Goal: Contribute content

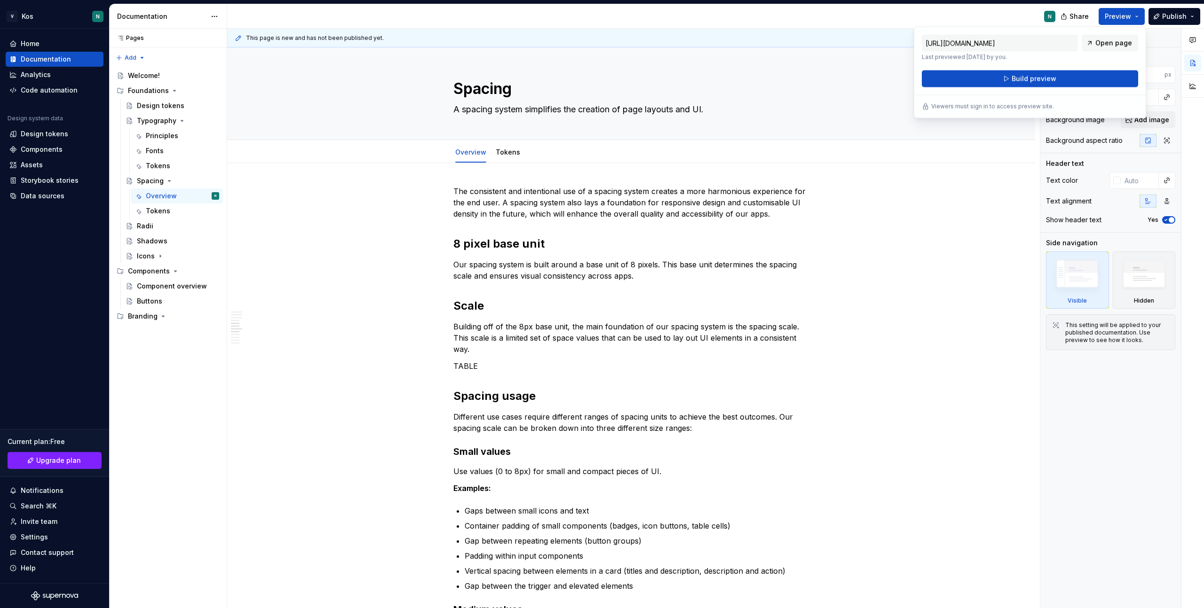
scroll to position [561, 0]
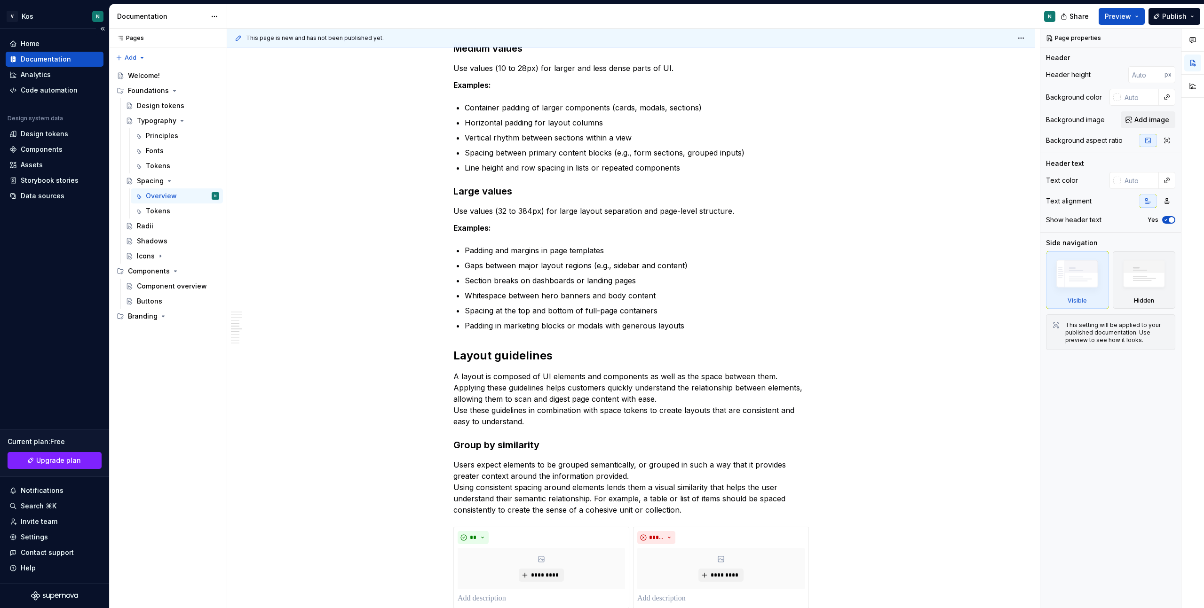
click at [35, 293] on div "Home Documentation Analytics Code automation Design system data Design tokens C…" at bounding box center [54, 306] width 109 height 555
click at [143, 319] on div "Branding" at bounding box center [143, 316] width 30 height 9
click at [215, 319] on button "Page tree" at bounding box center [212, 316] width 13 height 13
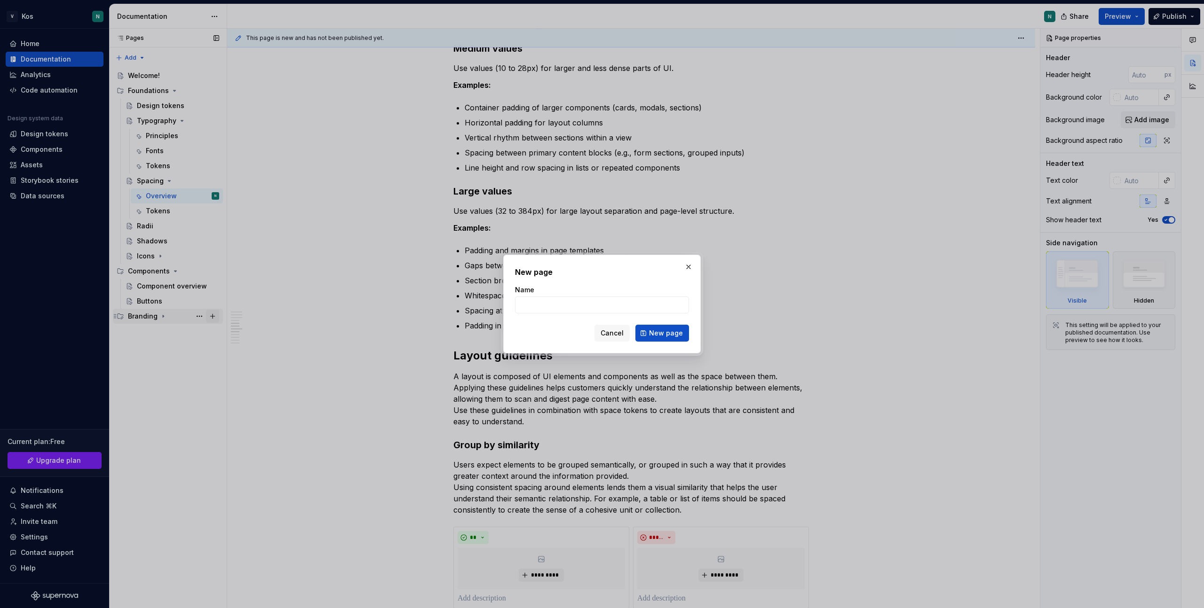
type textarea "*"
type input "Logotypes"
click at [671, 339] on button "New page" at bounding box center [662, 333] width 54 height 17
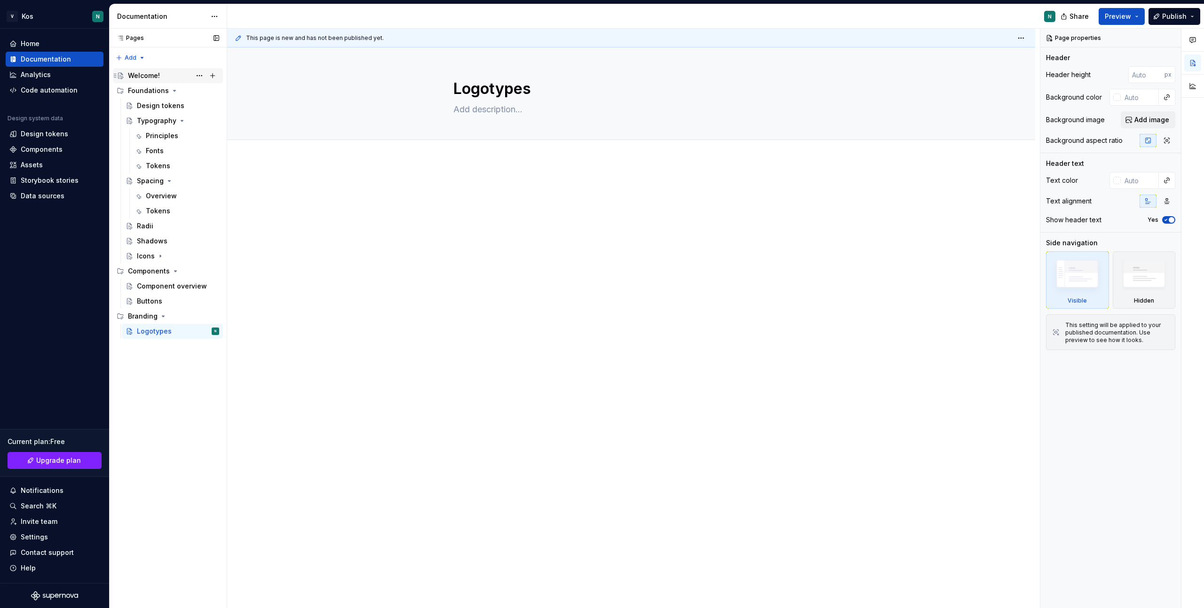
click at [163, 78] on div "Welcome!" at bounding box center [173, 75] width 91 height 13
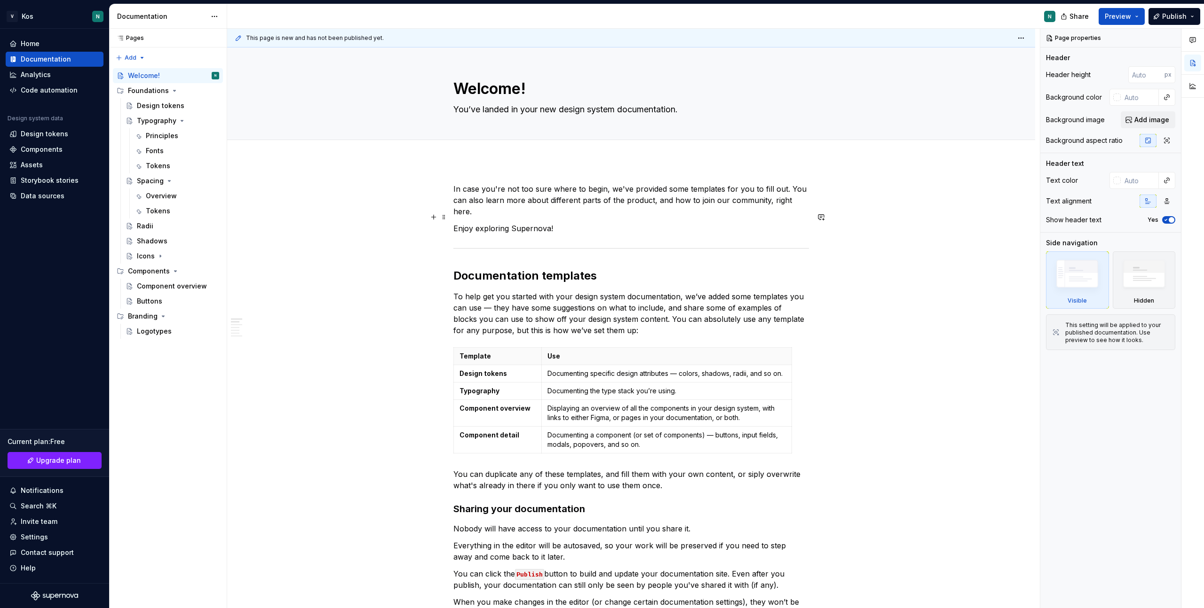
click at [558, 223] on p "Enjoy exploring Supernova!" at bounding box center [630, 228] width 355 height 11
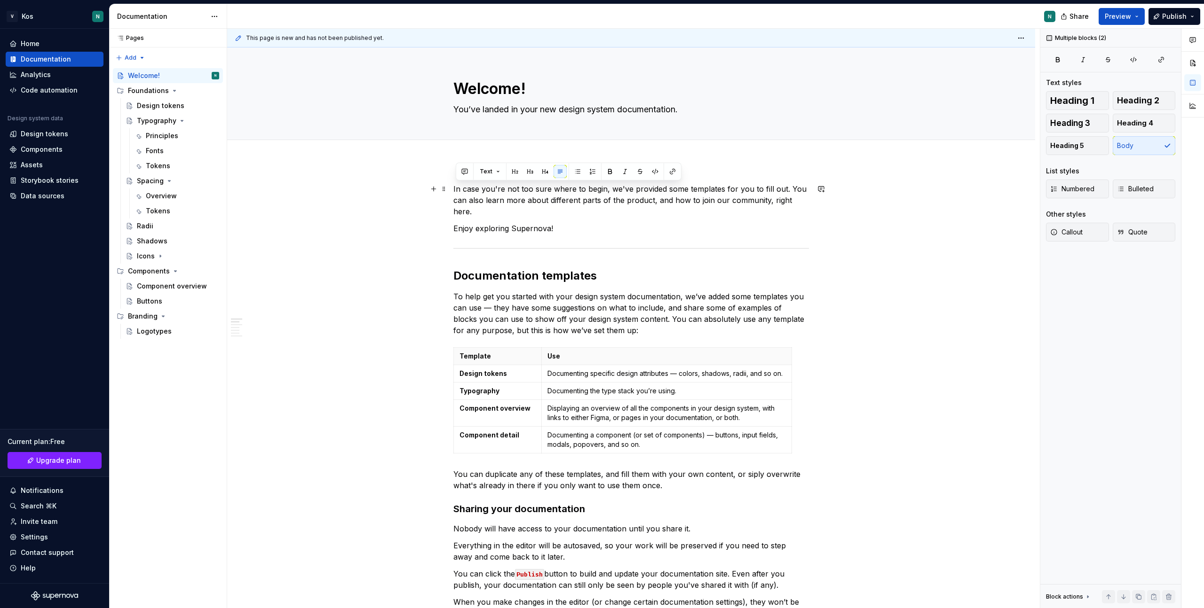
drag, startPoint x: 572, startPoint y: 215, endPoint x: 453, endPoint y: 186, distance: 122.5
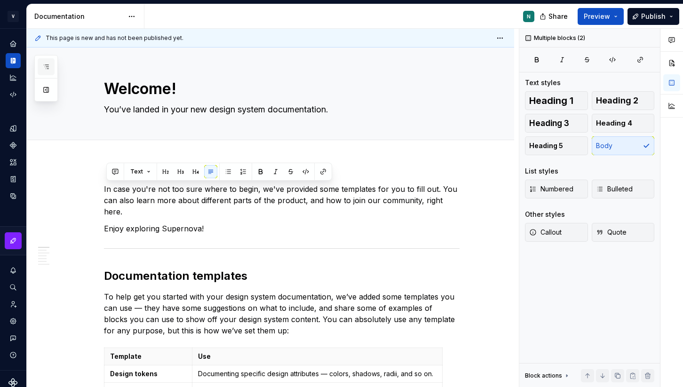
click at [44, 62] on button "button" at bounding box center [46, 66] width 17 height 17
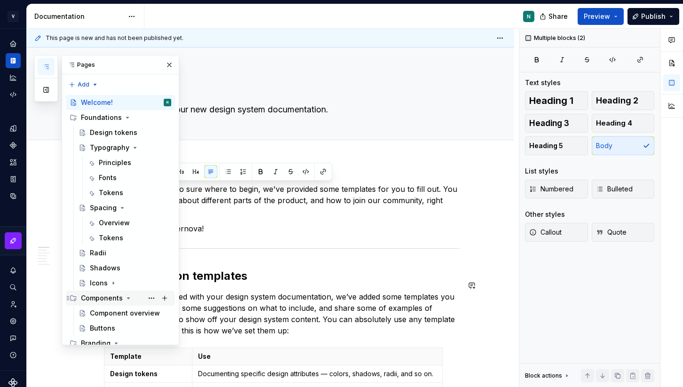
scroll to position [23, 0]
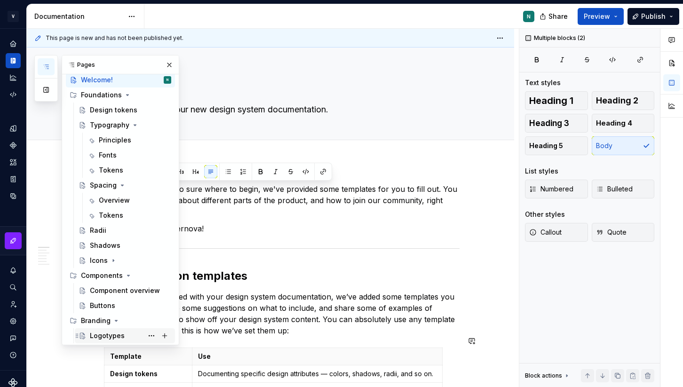
click at [107, 334] on div "Logotypes" at bounding box center [107, 335] width 35 height 9
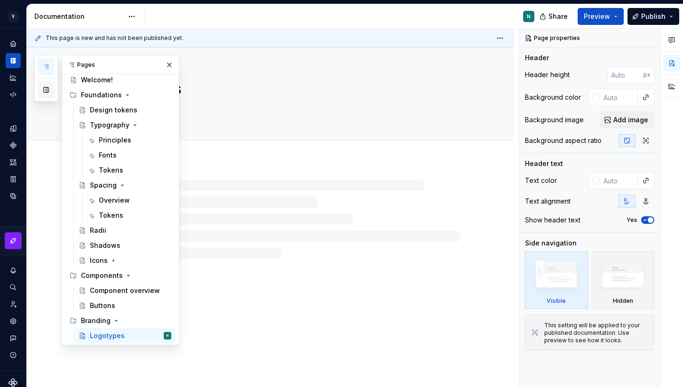
click at [43, 92] on button "button" at bounding box center [46, 89] width 17 height 17
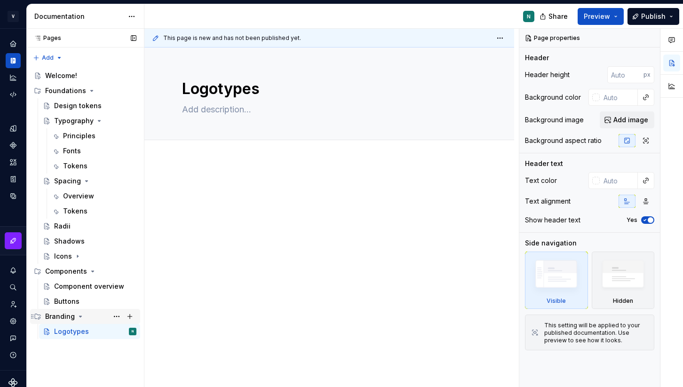
click at [65, 312] on div "Branding" at bounding box center [60, 316] width 30 height 9
click at [65, 317] on div "Branding" at bounding box center [60, 316] width 30 height 9
click at [63, 317] on div "Branding" at bounding box center [60, 316] width 30 height 9
click at [52, 314] on div "Branding" at bounding box center [60, 316] width 30 height 9
click at [86, 273] on div "Components" at bounding box center [90, 271] width 91 height 13
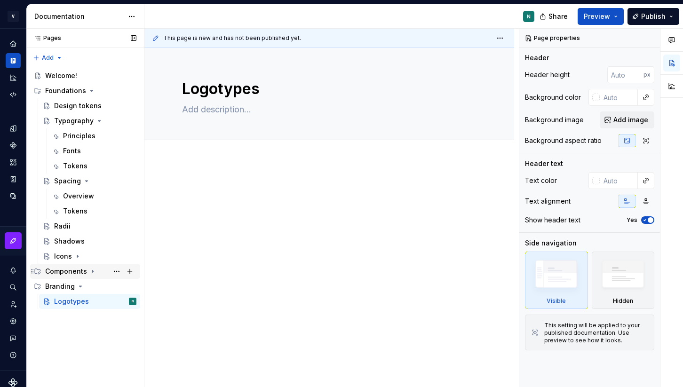
click at [62, 273] on div "Components" at bounding box center [66, 271] width 42 height 9
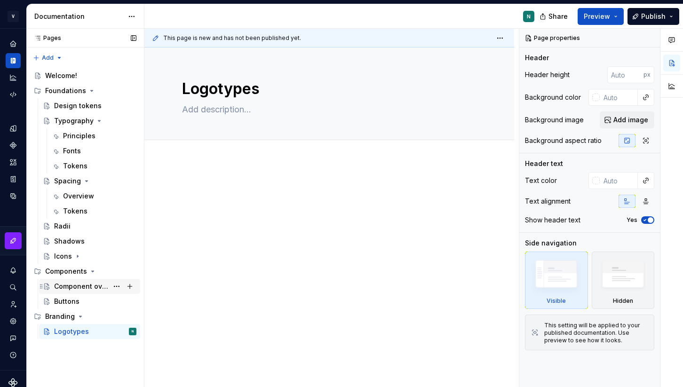
click at [64, 286] on div "Component overview" at bounding box center [81, 286] width 54 height 9
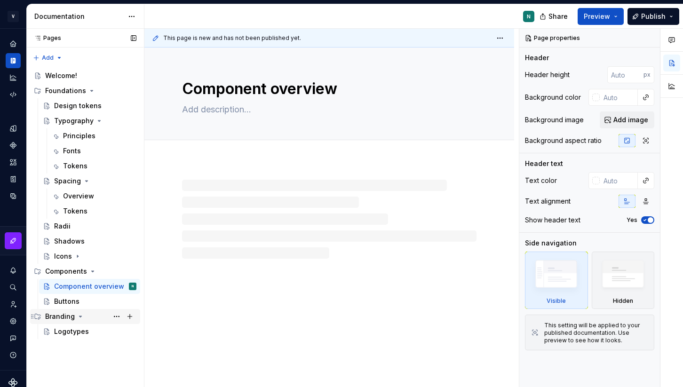
click at [60, 318] on div "Branding" at bounding box center [60, 316] width 30 height 9
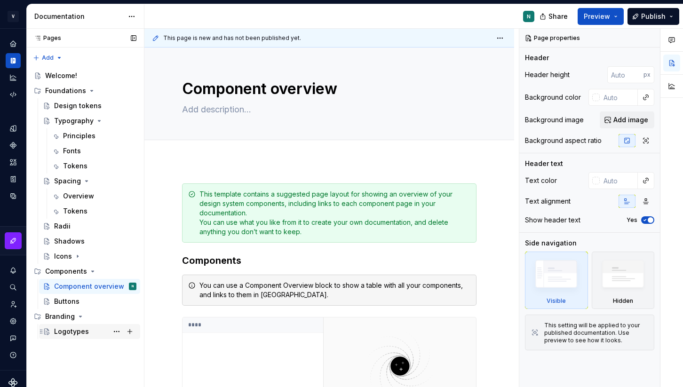
click at [75, 334] on div "Logotypes" at bounding box center [71, 331] width 35 height 9
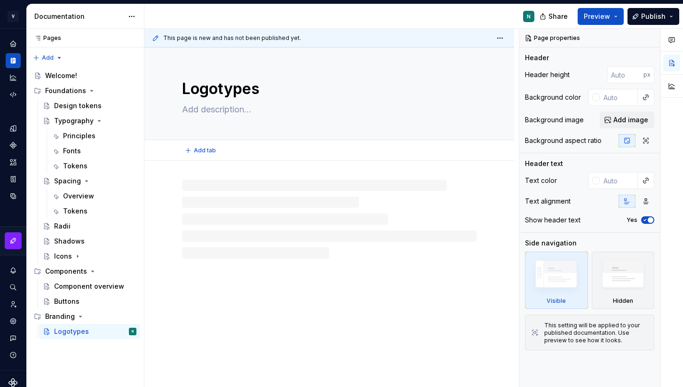
click at [216, 90] on textarea "Logotypes" at bounding box center [327, 89] width 294 height 23
paste textarea "Core Identity"
type textarea "*"
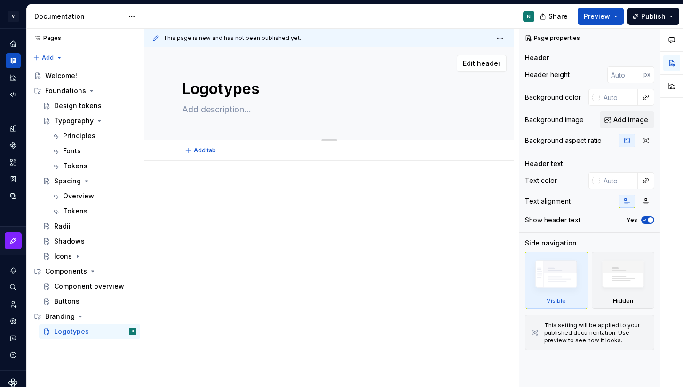
type textarea "Core Identity"
type textarea "*"
type textarea "Core Identity"
click at [197, 148] on span "Add tab" at bounding box center [205, 151] width 22 height 8
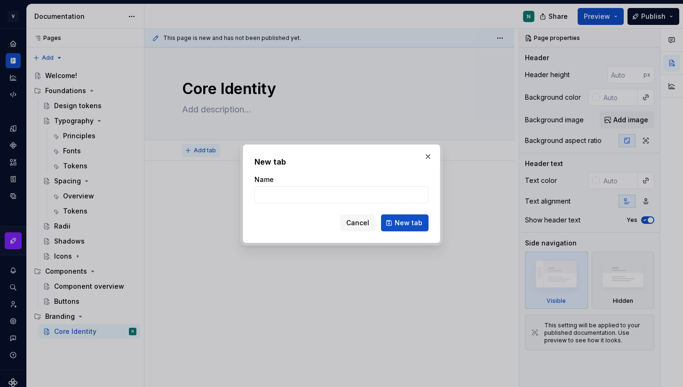
type textarea "*"
type input "Our mission"
click button "New tab" at bounding box center [404, 222] width 47 height 17
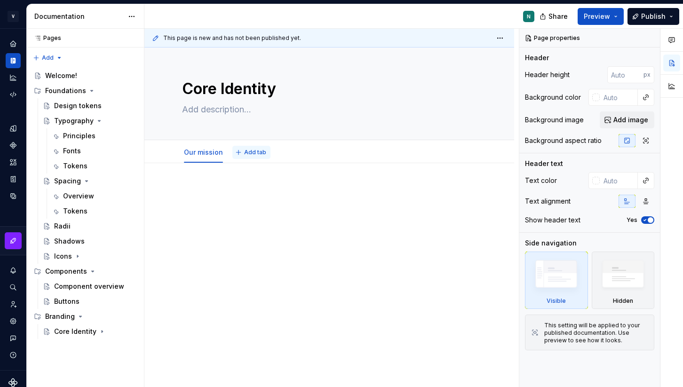
type textarea "*"
click at [245, 155] on span "Add tab" at bounding box center [255, 153] width 22 height 8
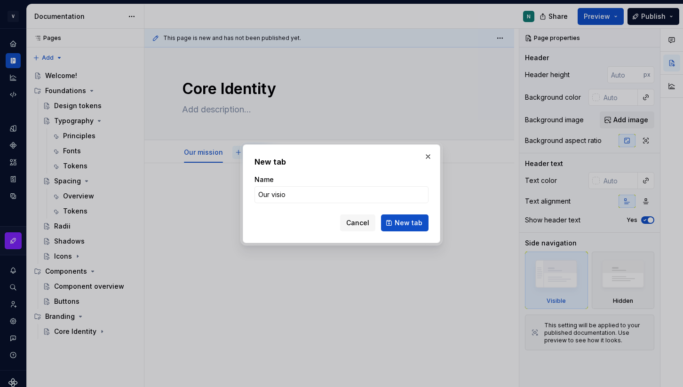
type input "Our vision"
click button "New tab" at bounding box center [404, 222] width 47 height 17
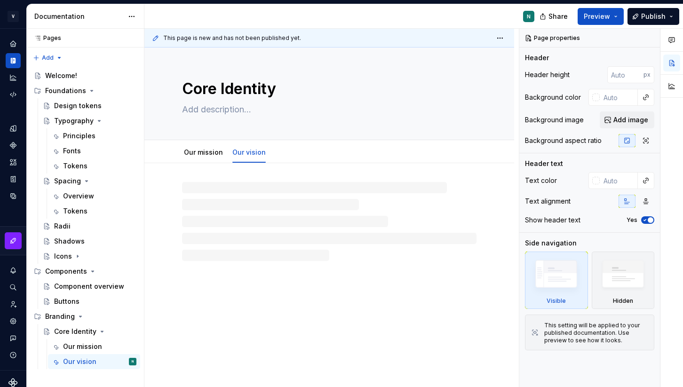
type textarea "*"
click at [282, 152] on button "Add tab" at bounding box center [294, 152] width 38 height 13
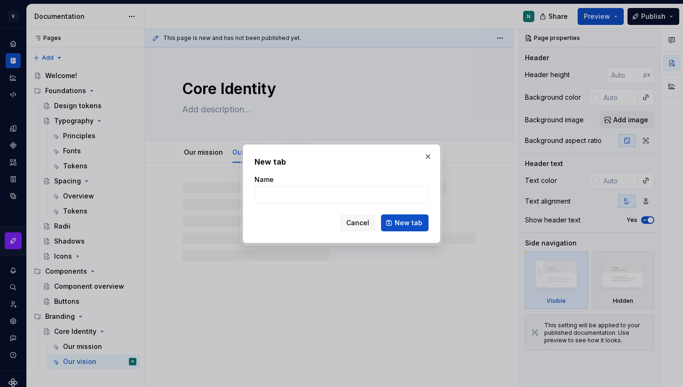
type input "O"
type textarea "*"
type input "Ou"
type textarea "*"
type input "Our brand pillars"
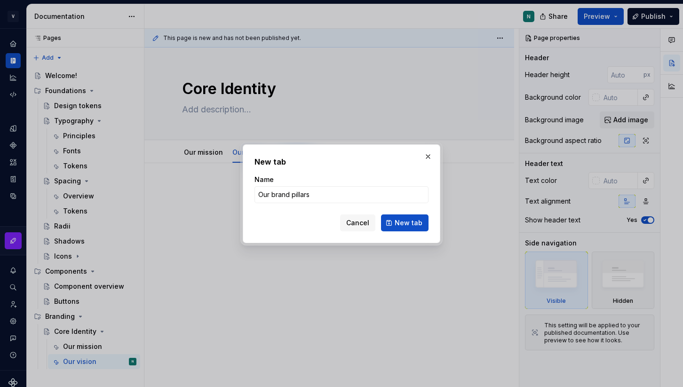
click button "New tab" at bounding box center [404, 222] width 47 height 17
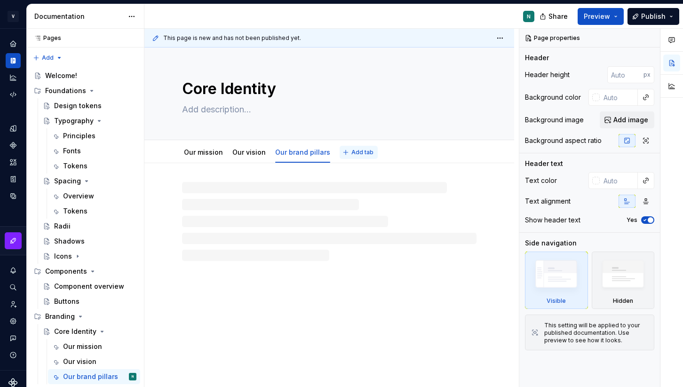
type textarea "*"
click at [351, 150] on span "Add tab" at bounding box center [362, 153] width 22 height 8
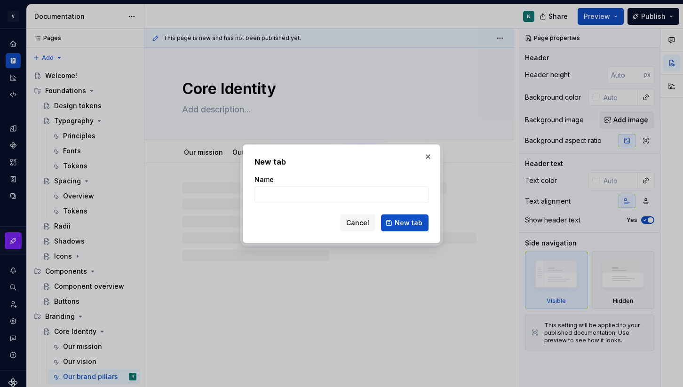
type input "O"
type textarea "*"
type input "Our pe"
type textarea "*"
type input "Our per"
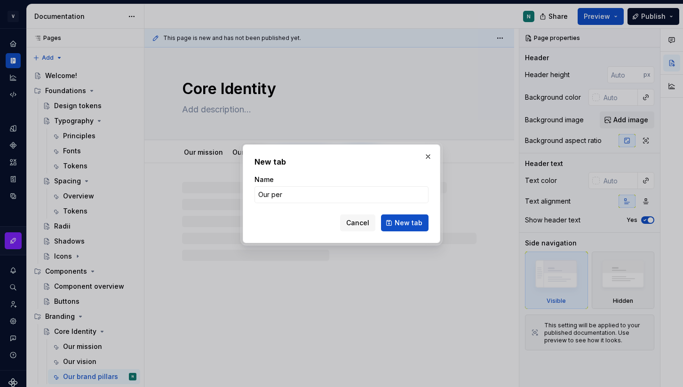
type textarea "*"
type input "Our personality and values"
click button "New tab" at bounding box center [404, 222] width 47 height 17
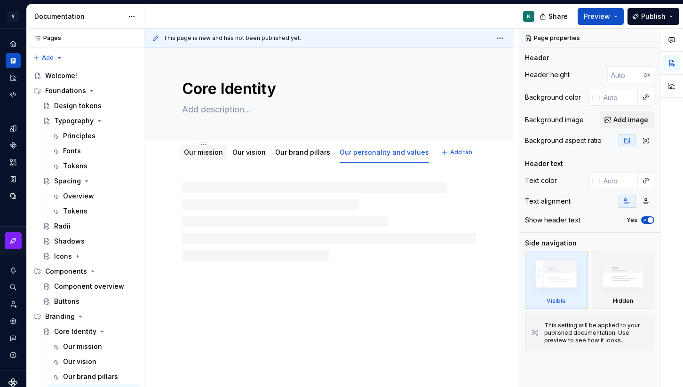
click at [202, 155] on link "Our mission" at bounding box center [203, 152] width 39 height 8
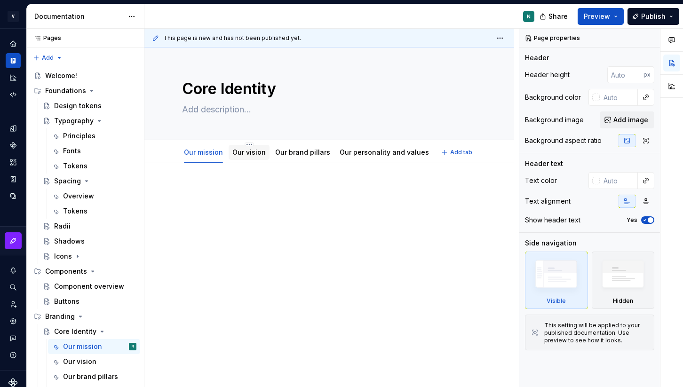
click at [246, 154] on link "Our vision" at bounding box center [248, 152] width 33 height 8
click at [369, 158] on div "Our personality and values" at bounding box center [384, 152] width 97 height 15
click at [354, 150] on link "Our personality and values" at bounding box center [383, 152] width 89 height 8
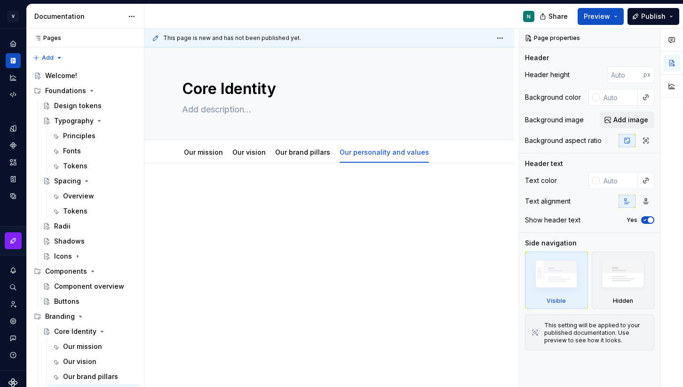
click at [233, 180] on div at bounding box center [329, 256] width 370 height 186
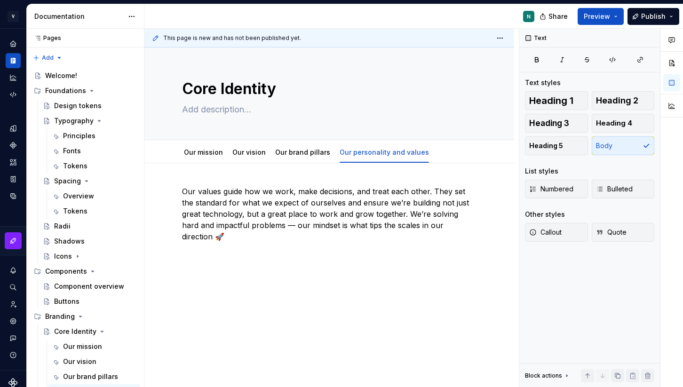
click at [317, 205] on p "Our values guide how we work, make decisions, and treat each other. They set th…" at bounding box center [329, 214] width 294 height 56
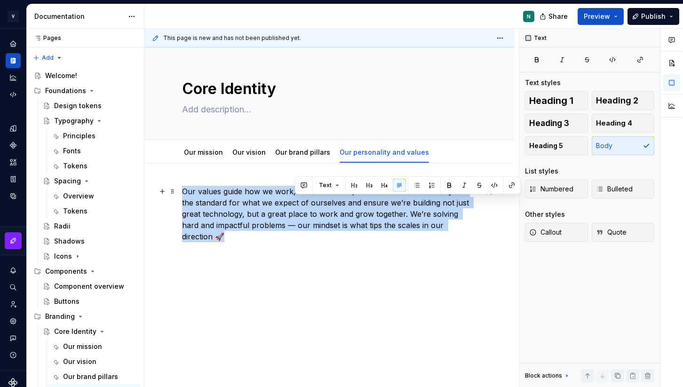
click at [317, 205] on p "Our values guide how we work, make decisions, and treat each other. They set th…" at bounding box center [329, 214] width 294 height 56
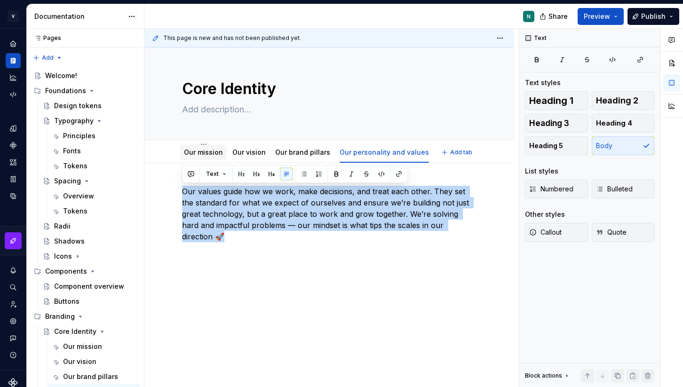
click at [211, 156] on link "Our mission" at bounding box center [203, 152] width 39 height 8
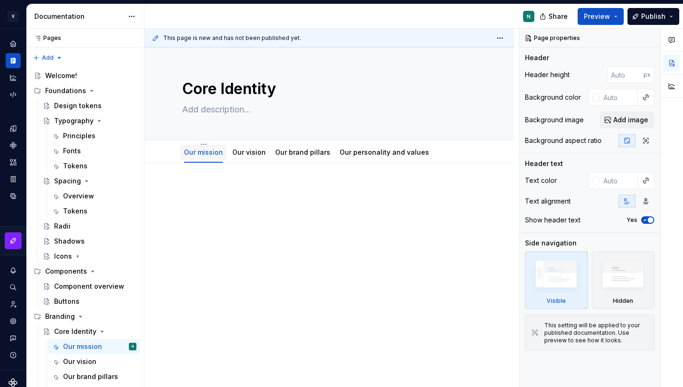
click at [220, 153] on link "Our mission" at bounding box center [203, 152] width 39 height 8
click at [201, 142] on div "Our mission Our vision Our brand pillars Our personality and values" at bounding box center [329, 151] width 370 height 23
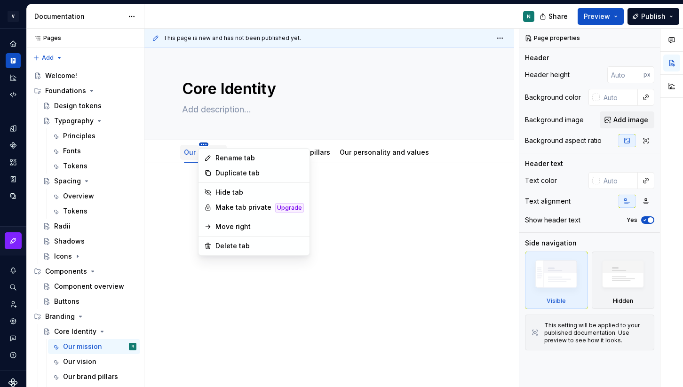
click at [201, 144] on html "V Kos N Design system data Documentation N Share Preview Publish Pages Pages Ad…" at bounding box center [341, 193] width 683 height 387
type textarea "*"
click at [229, 161] on div "Rename tab" at bounding box center [259, 157] width 88 height 9
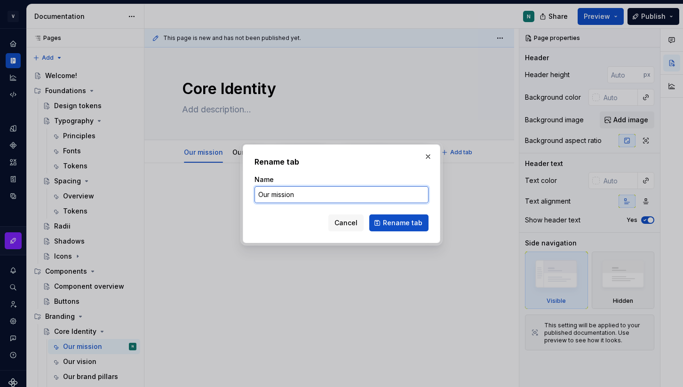
click at [303, 199] on input "Our mission" at bounding box center [341, 194] width 174 height 17
type input "Our mission & vision"
click button "Rename tab" at bounding box center [398, 222] width 59 height 17
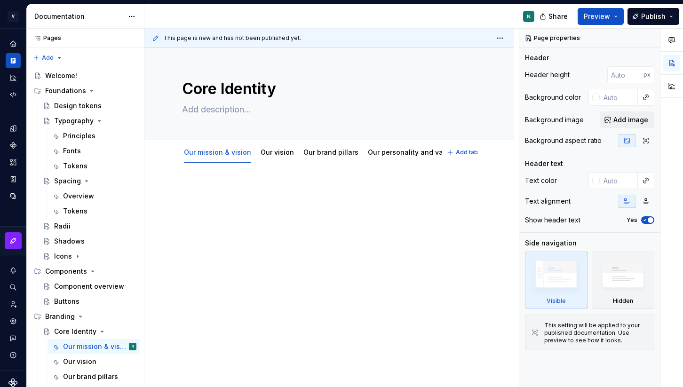
click at [245, 192] on p at bounding box center [329, 191] width 294 height 11
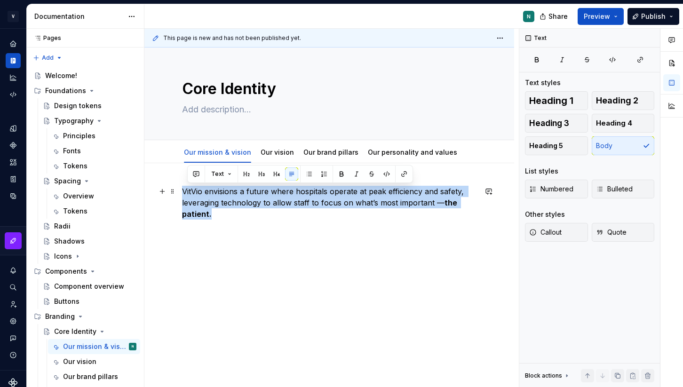
drag, startPoint x: 218, startPoint y: 217, endPoint x: 182, endPoint y: 186, distance: 47.4
click at [182, 186] on p "VitVio envisions a future where hospitals operate at peak efficiency and safety…" at bounding box center [329, 203] width 294 height 34
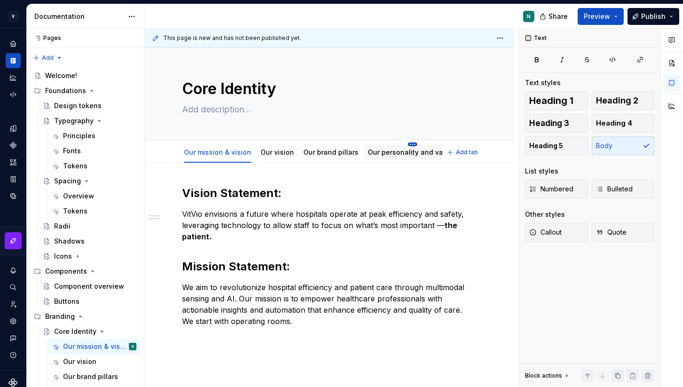
click at [402, 145] on html "V Kos N Design system data Documentation N Share Preview Publish Pages Pages Ad…" at bounding box center [341, 193] width 683 height 387
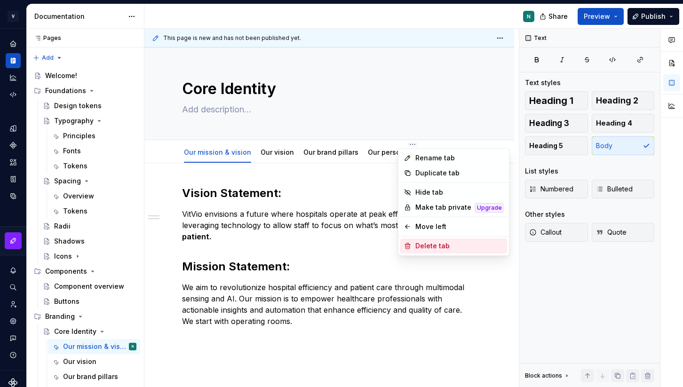
click at [416, 249] on div "Delete tab" at bounding box center [459, 245] width 88 height 9
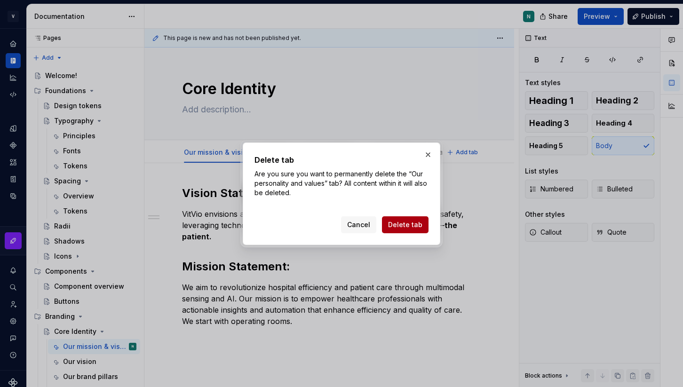
click at [399, 226] on span "Delete tab" at bounding box center [405, 224] width 34 height 9
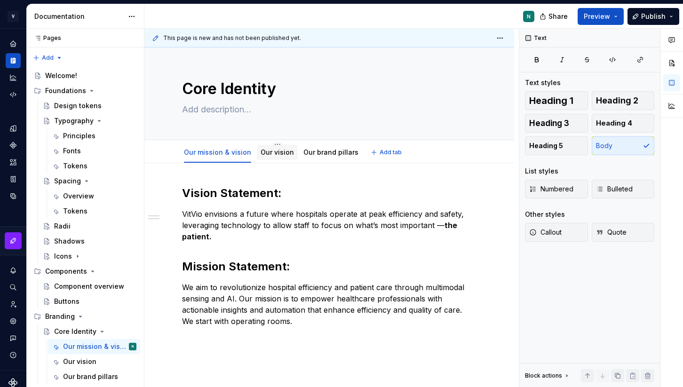
click at [268, 154] on link "Our vision" at bounding box center [276, 152] width 33 height 8
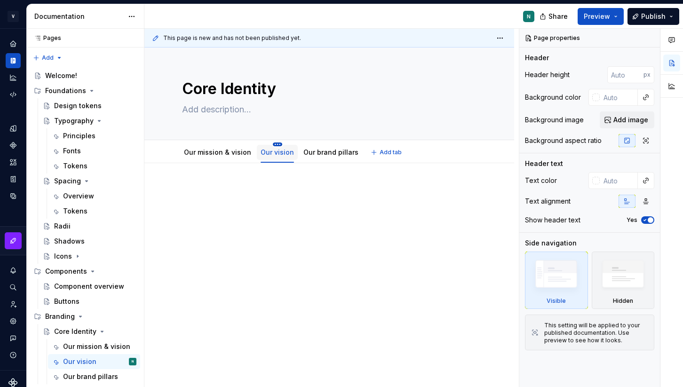
click at [273, 145] on html "V Kos N Design system data Documentation N Share Preview Publish Pages Pages Ad…" at bounding box center [341, 193] width 683 height 387
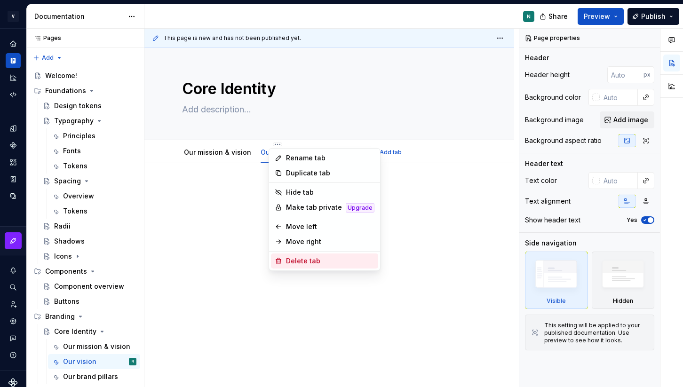
click at [303, 263] on div "Delete tab" at bounding box center [330, 260] width 88 height 9
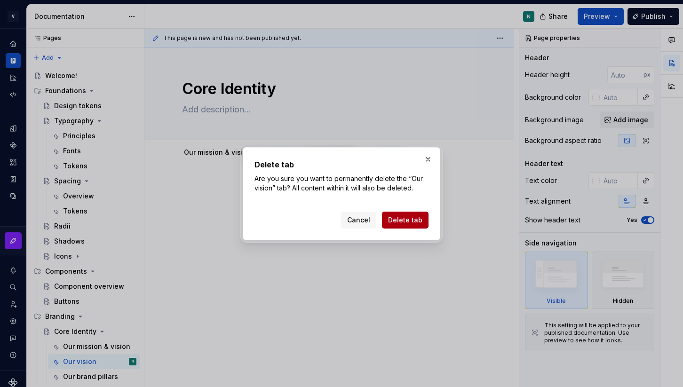
click at [395, 223] on span "Delete tab" at bounding box center [405, 219] width 34 height 9
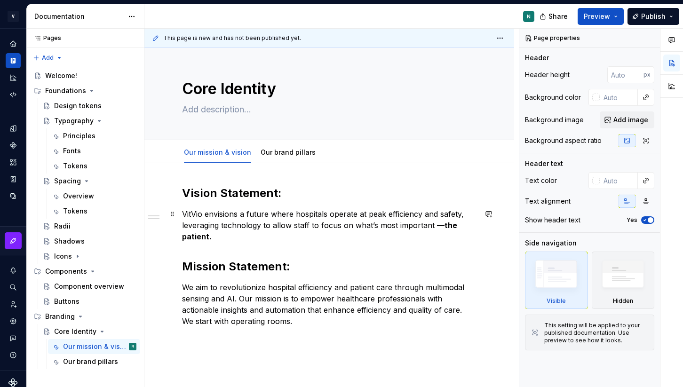
drag, startPoint x: 298, startPoint y: 229, endPoint x: 330, endPoint y: 228, distance: 32.0
click at [330, 228] on p "VitVio envisions a future where hospitals operate at peak efficiency and safety…" at bounding box center [329, 225] width 294 height 34
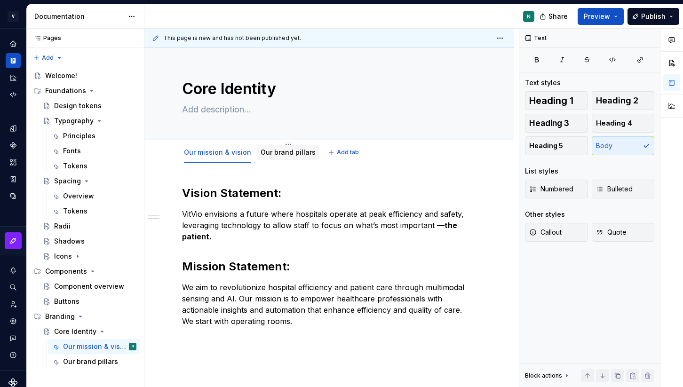
click at [270, 153] on link "Our brand pillars" at bounding box center [287, 152] width 55 height 8
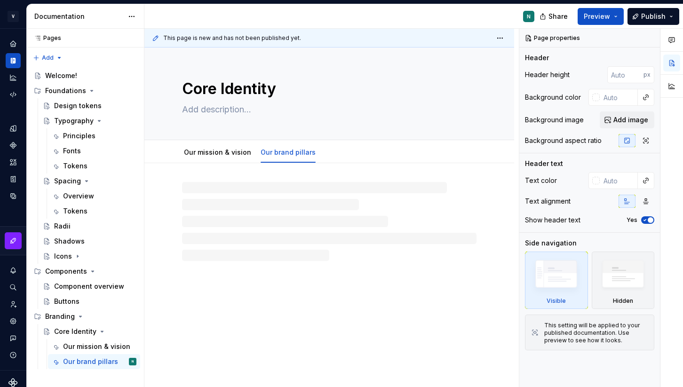
type textarea "*"
click at [240, 183] on div at bounding box center [329, 256] width 370 height 186
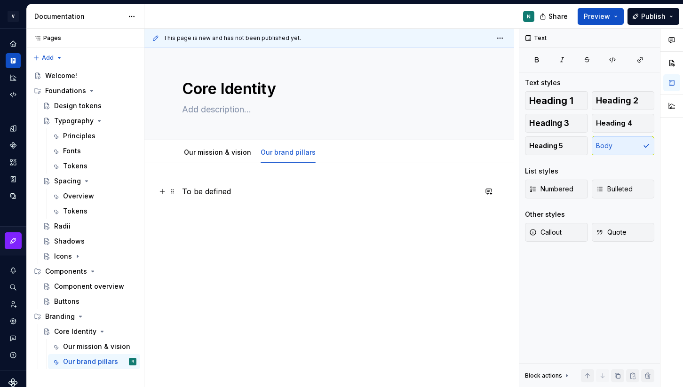
click at [216, 191] on p "To be defined" at bounding box center [329, 191] width 294 height 11
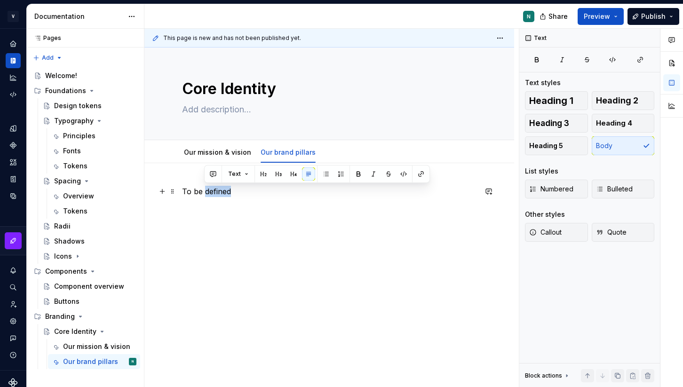
click at [216, 191] on p "To be defined" at bounding box center [329, 191] width 294 height 11
copy p "To be defined"
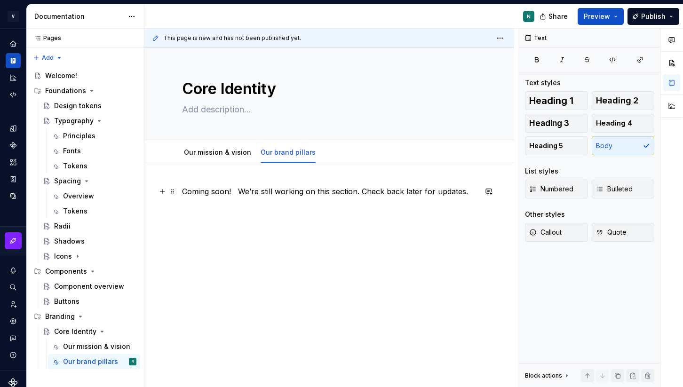
click at [238, 189] on p "Coming soon! We’re still working on this section. Check back later for updates." at bounding box center [329, 191] width 294 height 11
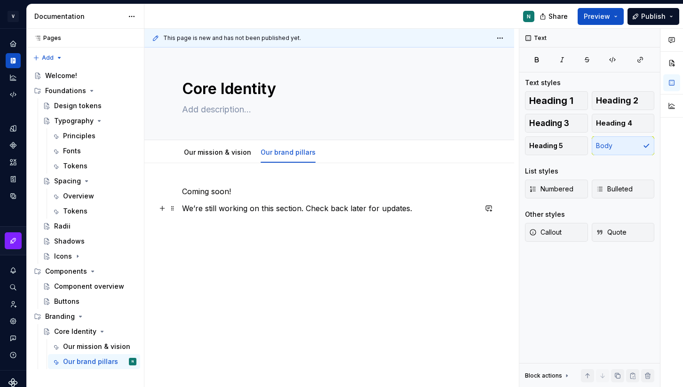
click at [398, 211] on p "We’re still working on this section. Check back later for updates." at bounding box center [329, 208] width 294 height 11
click at [416, 209] on p "We’re still working on this section. Check back later for updates." at bounding box center [329, 208] width 294 height 11
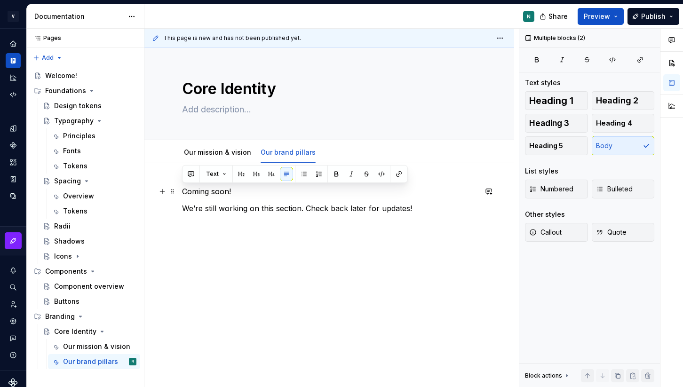
drag, startPoint x: 425, startPoint y: 211, endPoint x: 154, endPoint y: 194, distance: 271.3
click at [154, 194] on div "Coming soon! We’re still working on this section. Check back later for updates!" at bounding box center [329, 256] width 370 height 186
click at [221, 234] on div "Coming soon! We’re still working on this section. Check back later for updates!" at bounding box center [329, 256] width 370 height 186
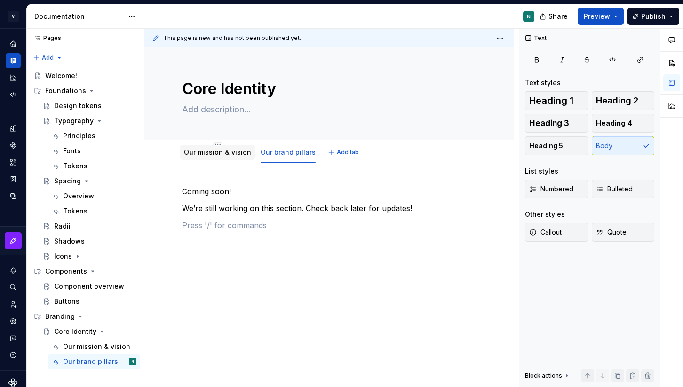
click at [212, 147] on div "Our mission & vision" at bounding box center [217, 152] width 67 height 11
type textarea "*"
